Goal: Task Accomplishment & Management: Use online tool/utility

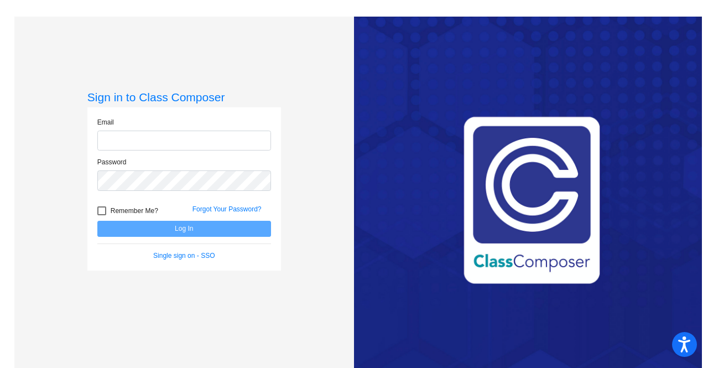
type input "[PERSON_NAME][EMAIL_ADDRESS][PERSON_NAME][DOMAIN_NAME]"
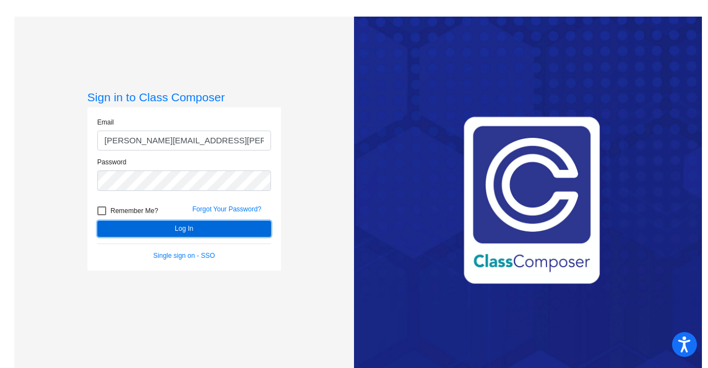
click at [156, 233] on button "Log In" at bounding box center [184, 229] width 174 height 16
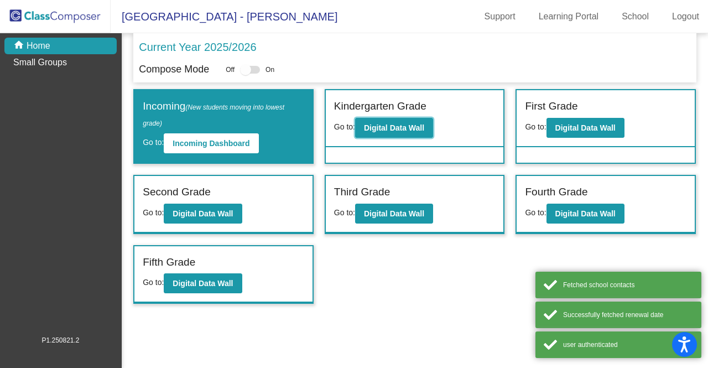
click at [384, 137] on button "Digital Data Wall" at bounding box center [394, 128] width 78 height 20
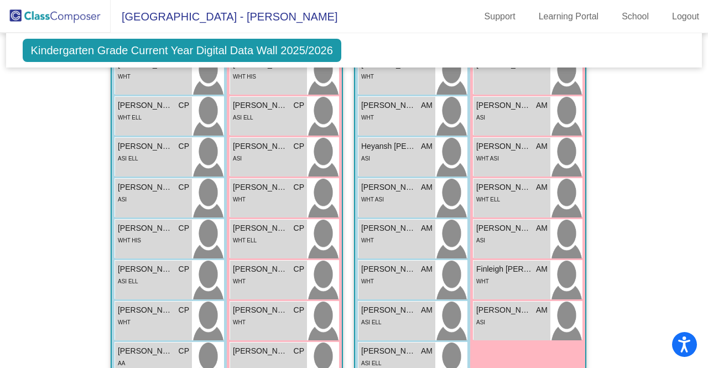
scroll to position [1020, 0]
